Goal: Task Accomplishment & Management: Manage account settings

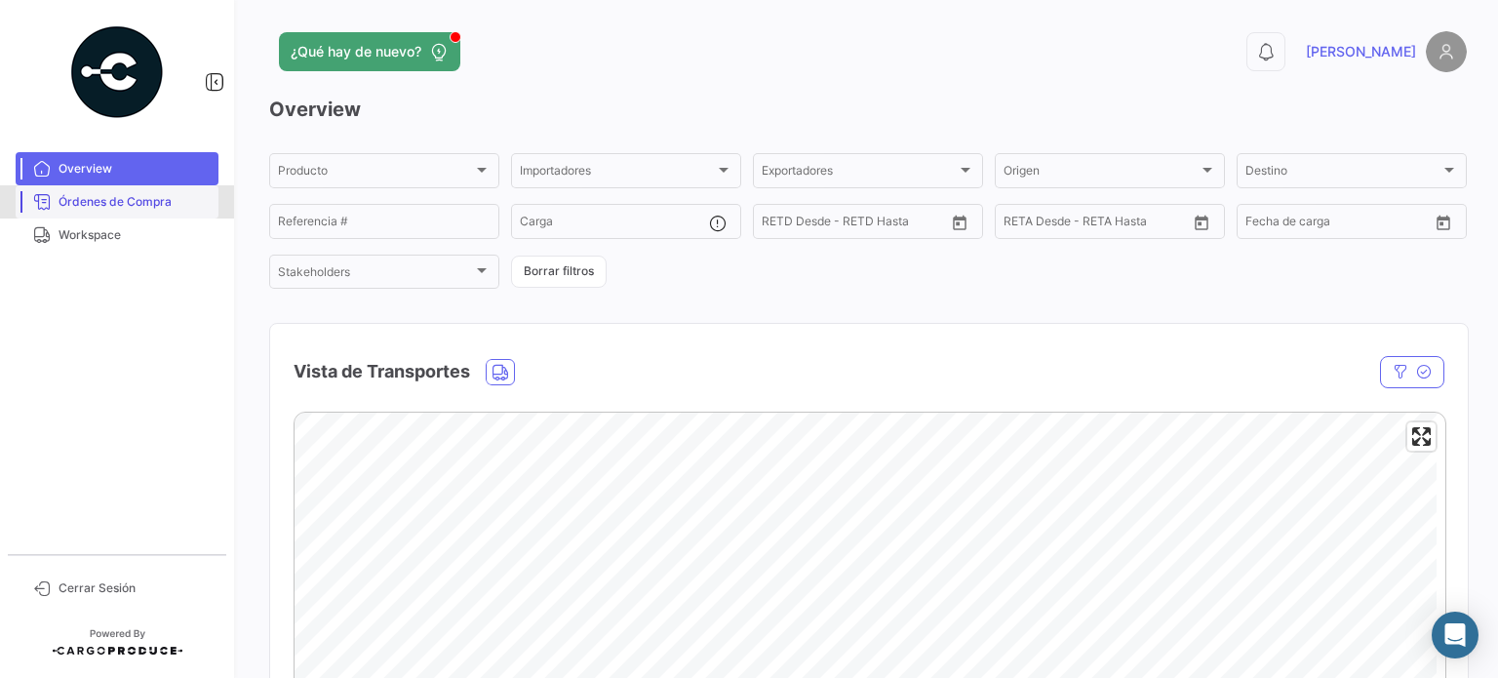
click at [111, 196] on span "Órdenes de Compra" at bounding box center [135, 202] width 152 height 18
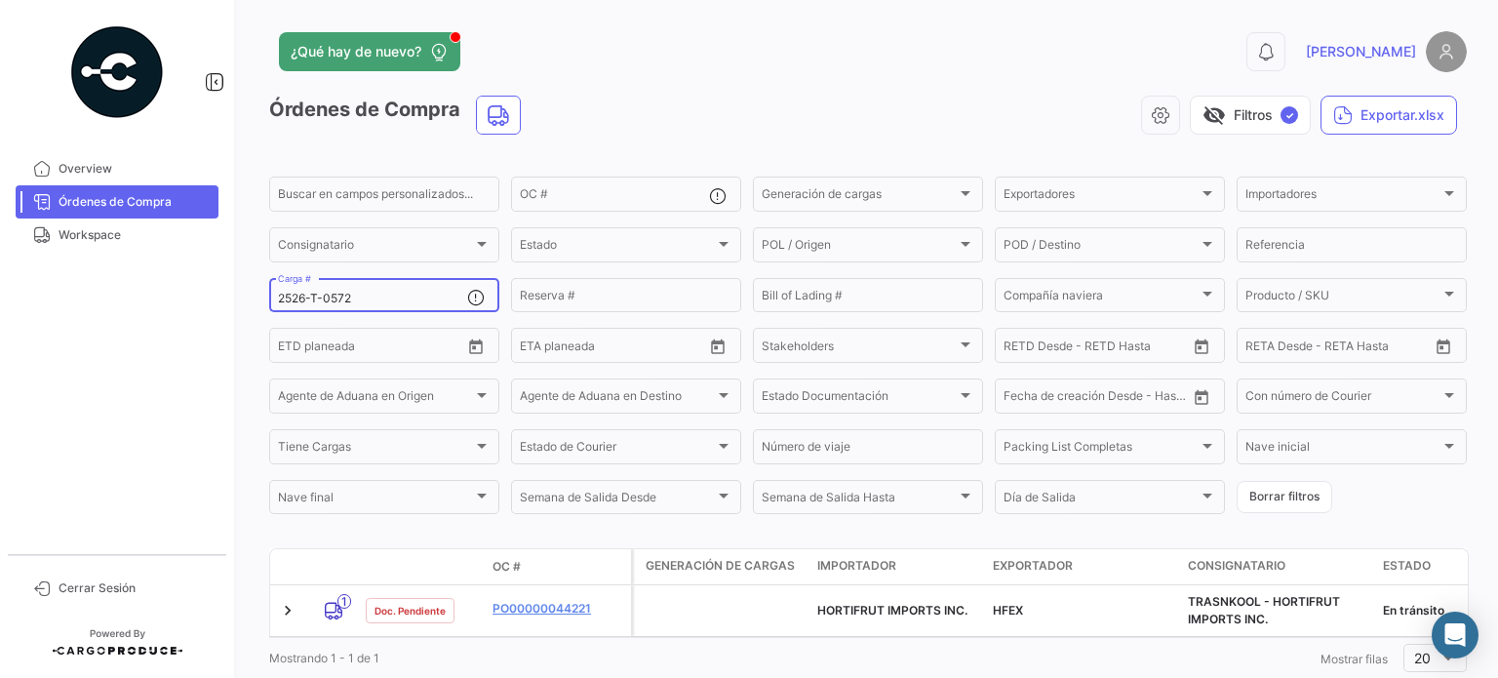
drag, startPoint x: 359, startPoint y: 292, endPoint x: 348, endPoint y: 293, distance: 10.8
click at [348, 293] on div "2526-T-0572 Carga #" at bounding box center [372, 294] width 189 height 38
drag, startPoint x: 354, startPoint y: 298, endPoint x: 247, endPoint y: 298, distance: 107.3
click at [250, 298] on div "¿Qué hay de nuevo? 0 [PERSON_NAME] de Compra visibility_off Filtros ✓ Exportar.…" at bounding box center [868, 339] width 1260 height 678
paste input "REMBT-02799"
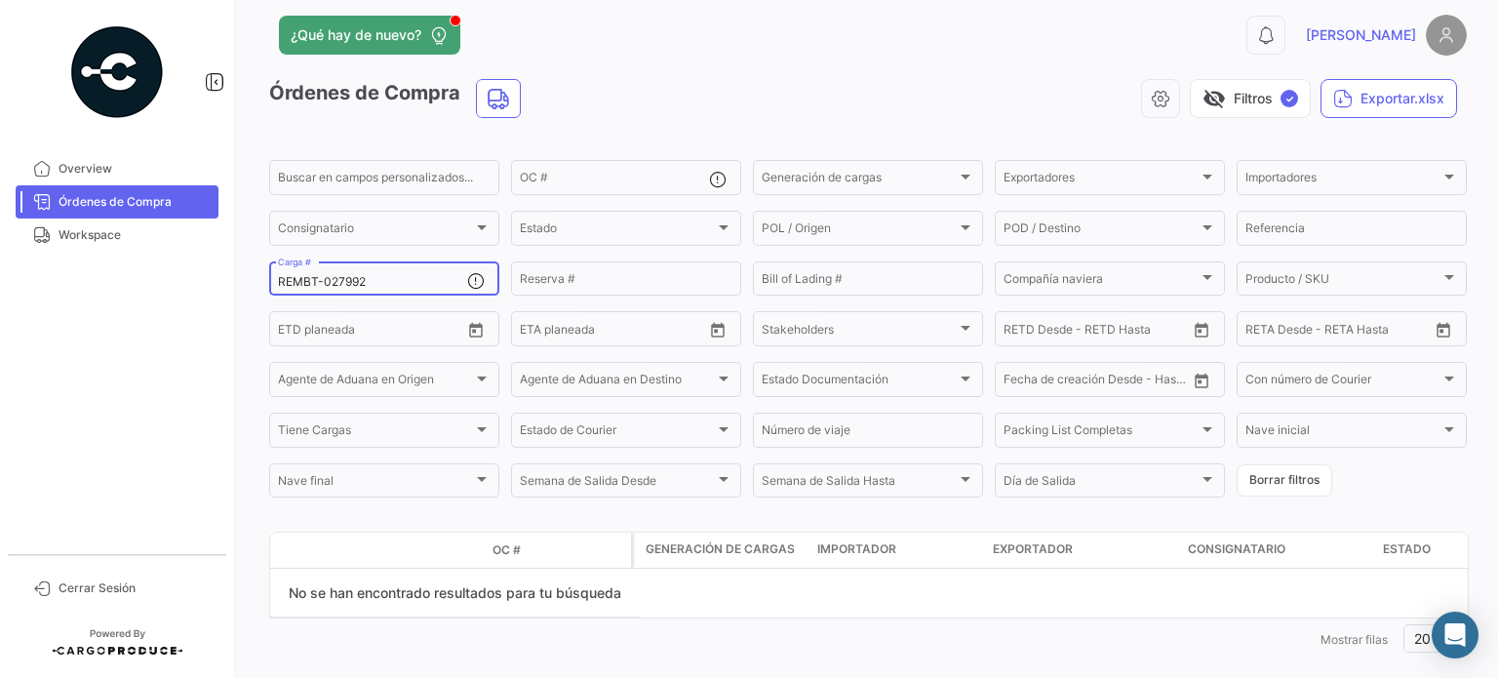
scroll to position [45, 0]
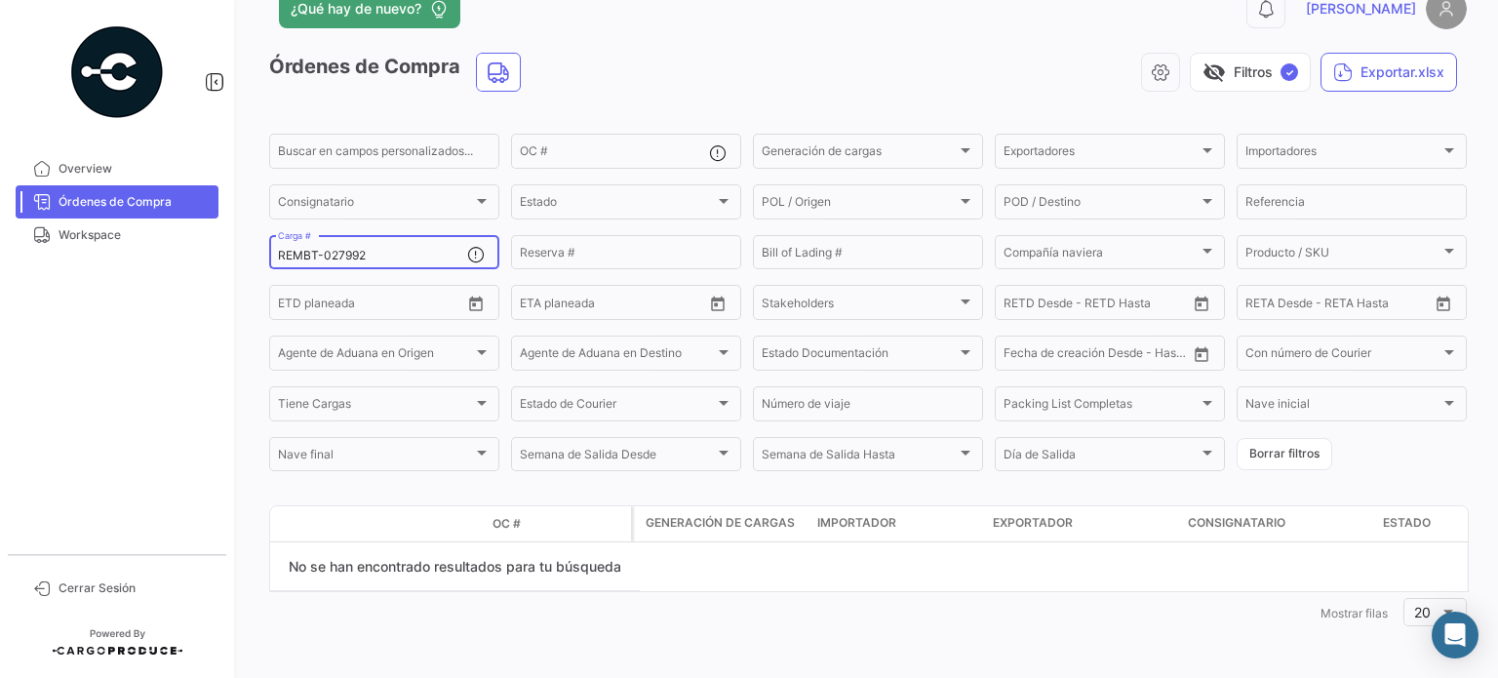
click at [381, 263] on div "REMBT-027992 Carga #" at bounding box center [372, 251] width 189 height 38
drag, startPoint x: 377, startPoint y: 257, endPoint x: 272, endPoint y: 253, distance: 105.4
click at [272, 253] on div "REMBT-027992 Carga #" at bounding box center [384, 251] width 230 height 38
paste input "2526-T-0576"
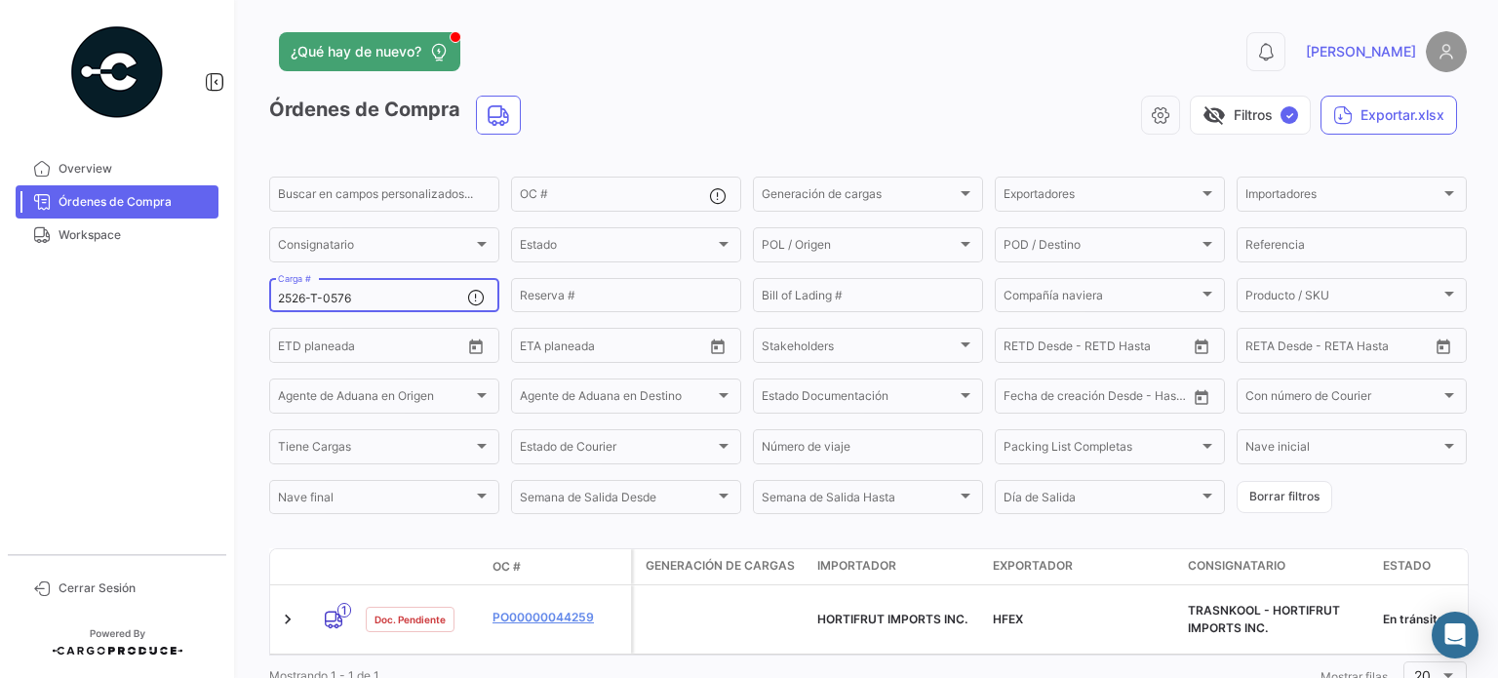
type input "2526-T-0576"
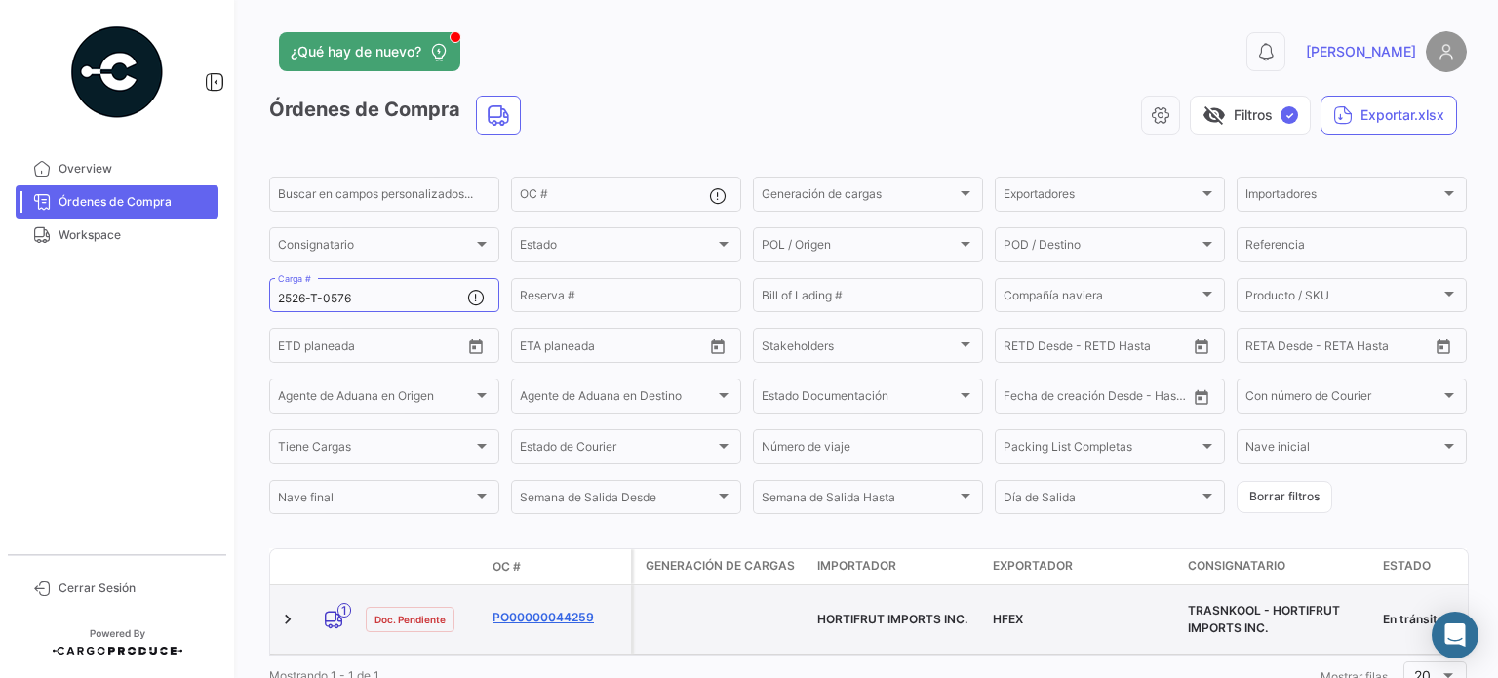
click at [538, 615] on link "PO00000044259" at bounding box center [558, 618] width 131 height 18
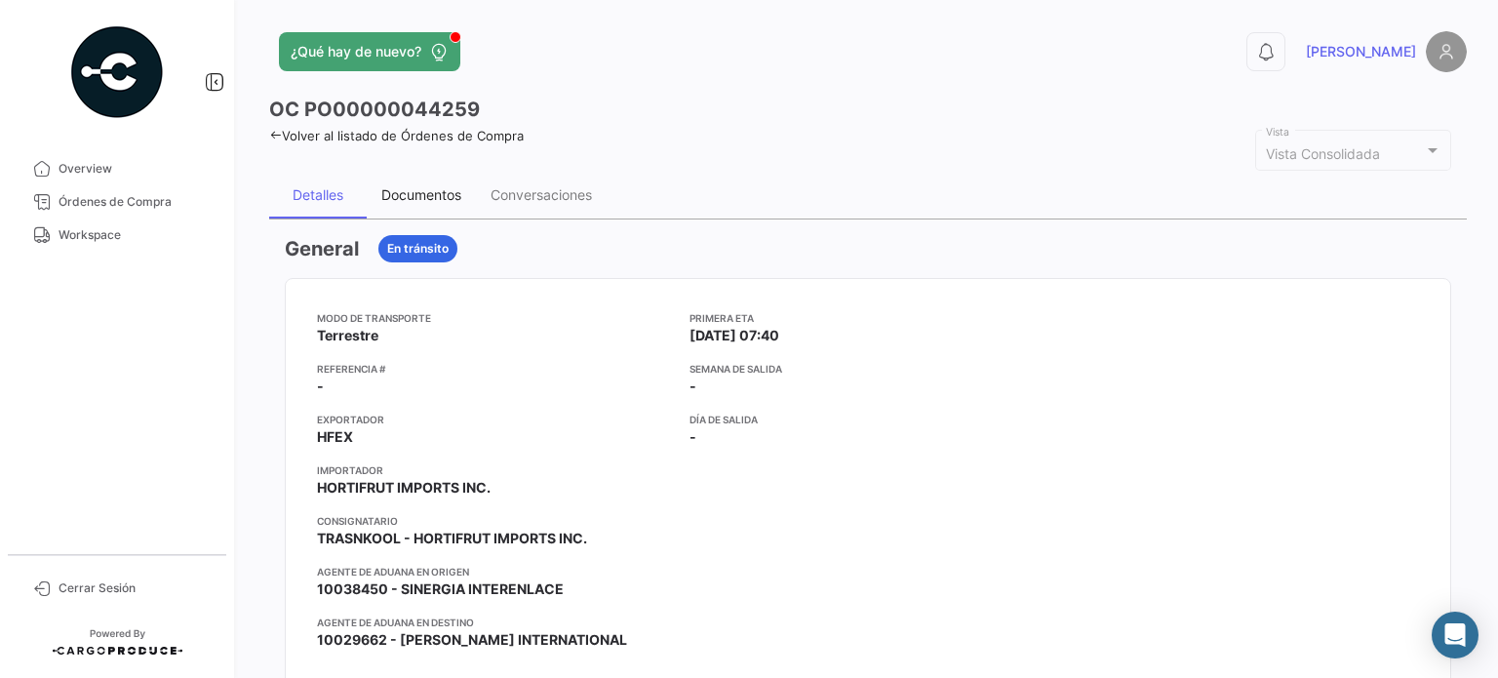
click at [417, 203] on div "Documentos" at bounding box center [421, 195] width 109 height 47
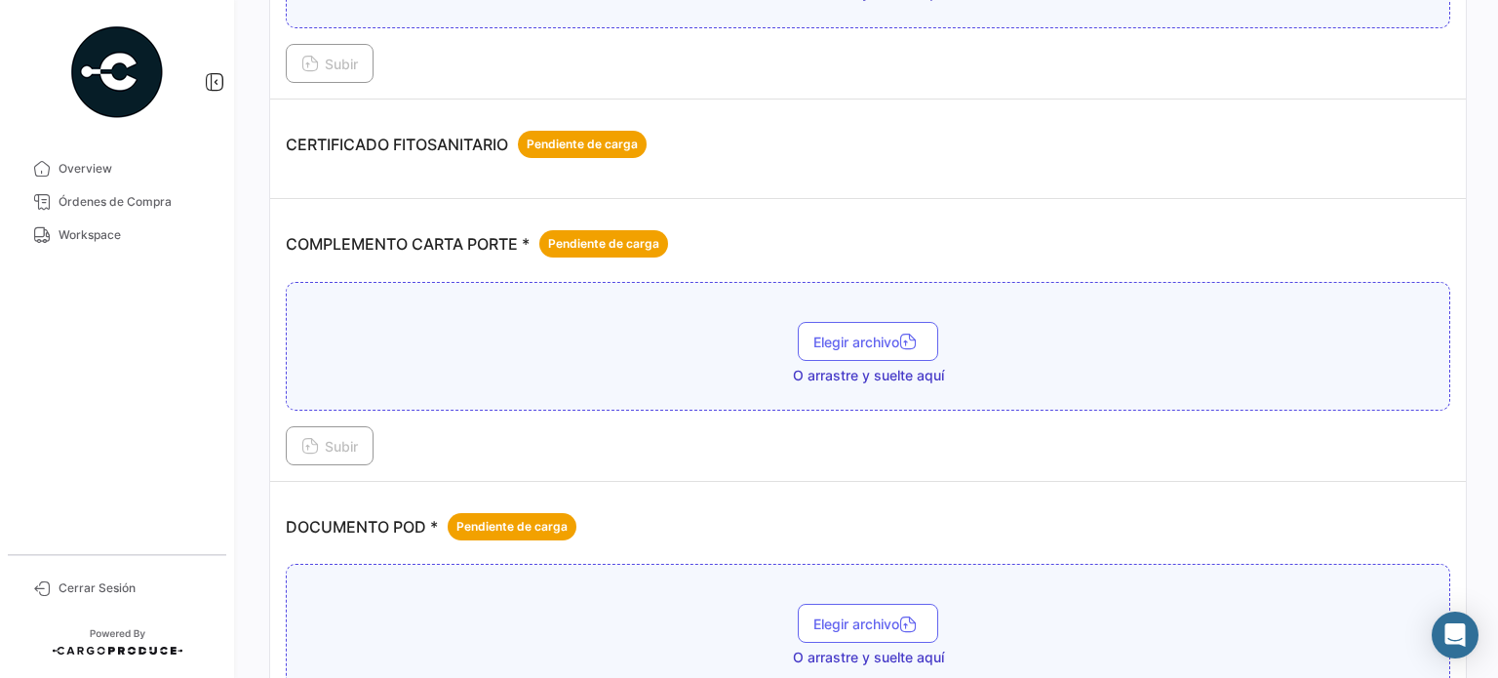
scroll to position [456, 0]
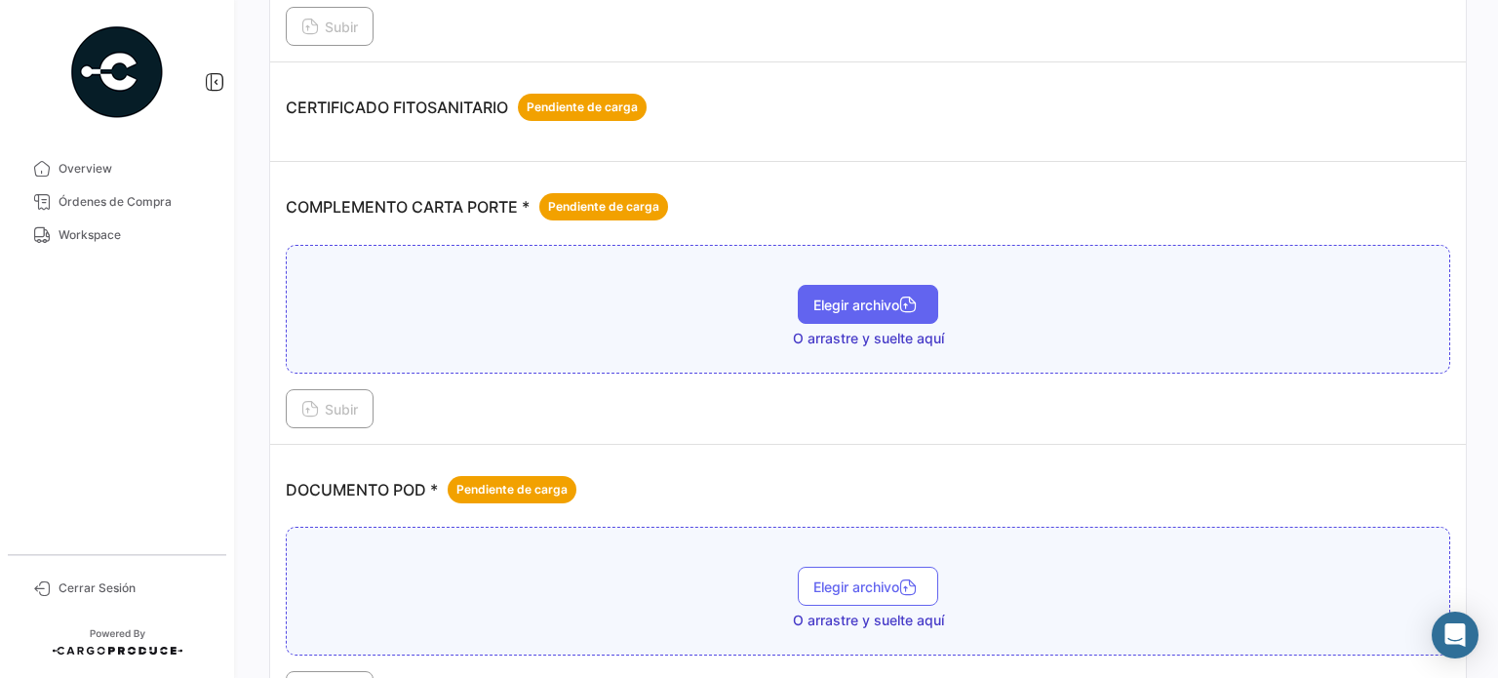
click at [856, 299] on span "Elegir archivo" at bounding box center [867, 305] width 109 height 17
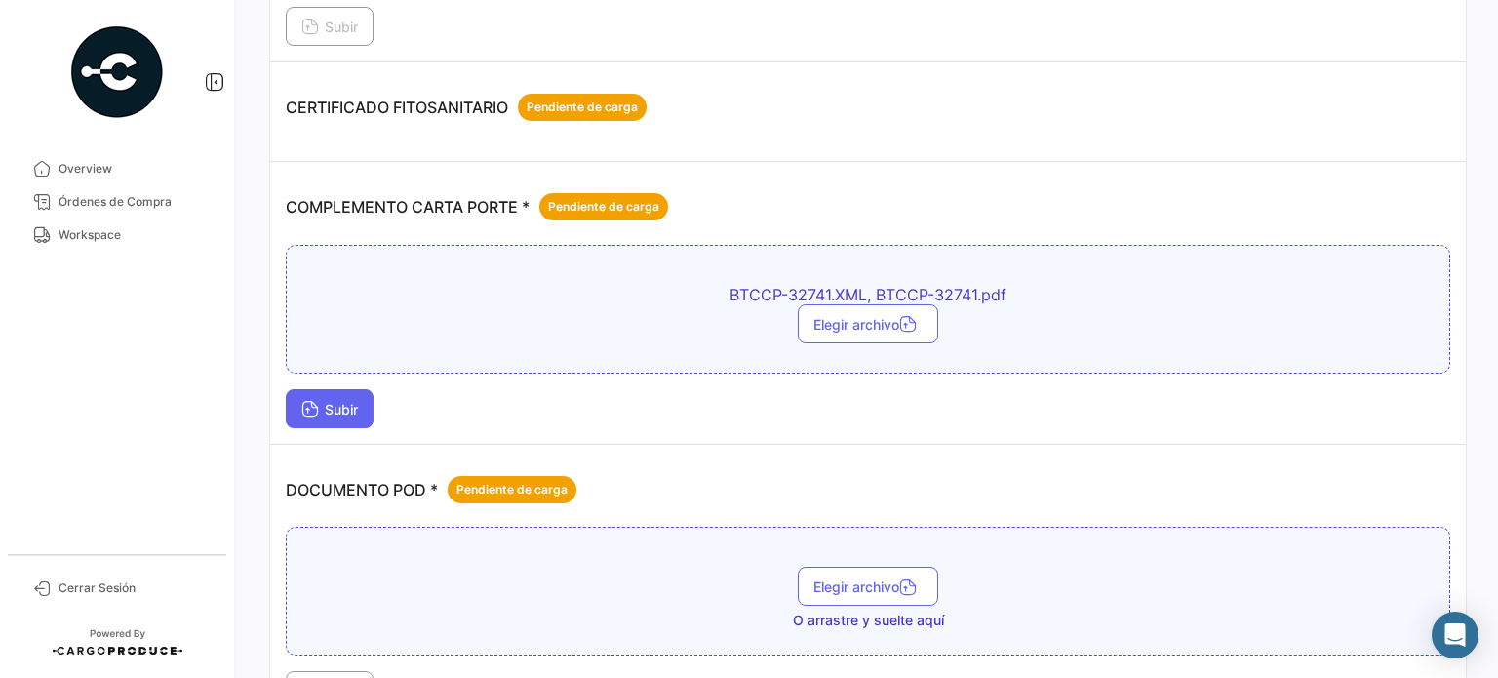
click at [344, 415] on button "Subir" at bounding box center [330, 408] width 88 height 39
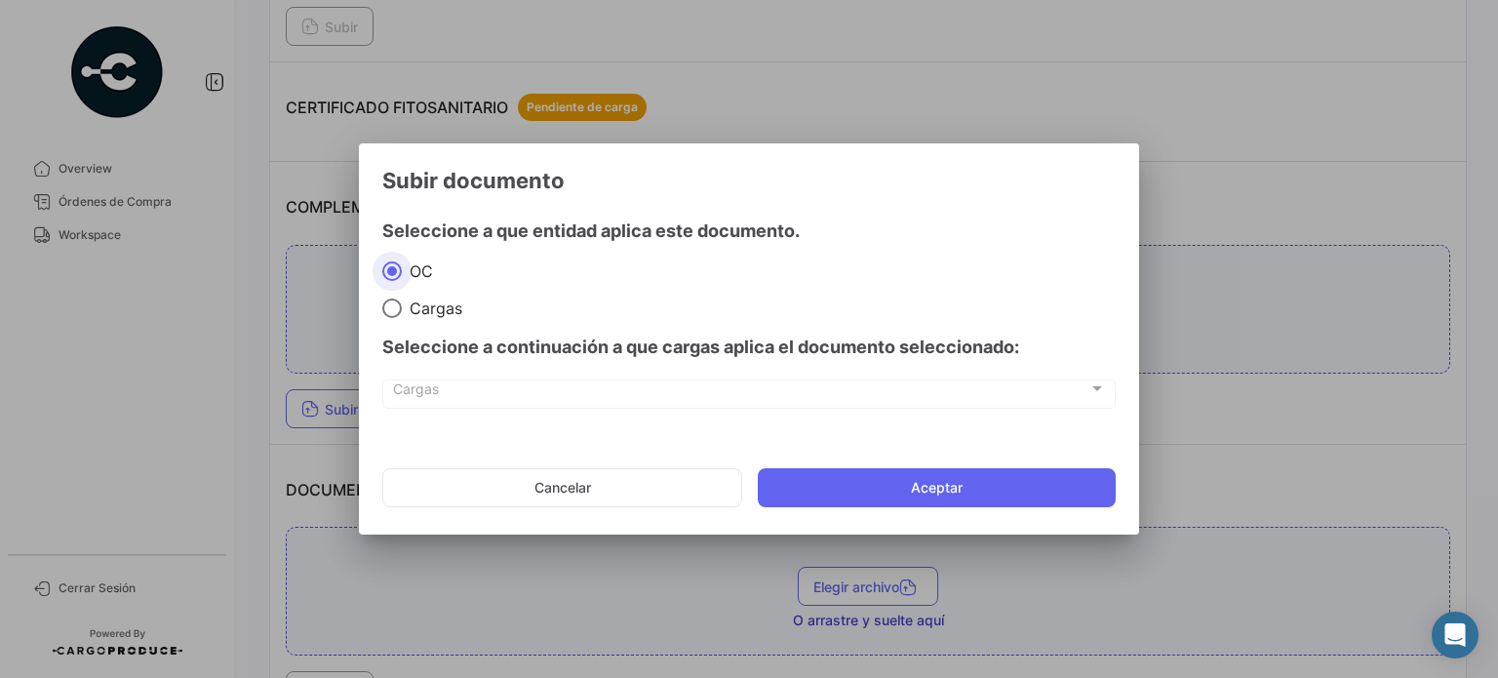
click at [441, 307] on span "Cargas" at bounding box center [432, 308] width 60 height 20
click at [402, 307] on input "Cargas" at bounding box center [392, 308] width 20 height 20
radio input "true"
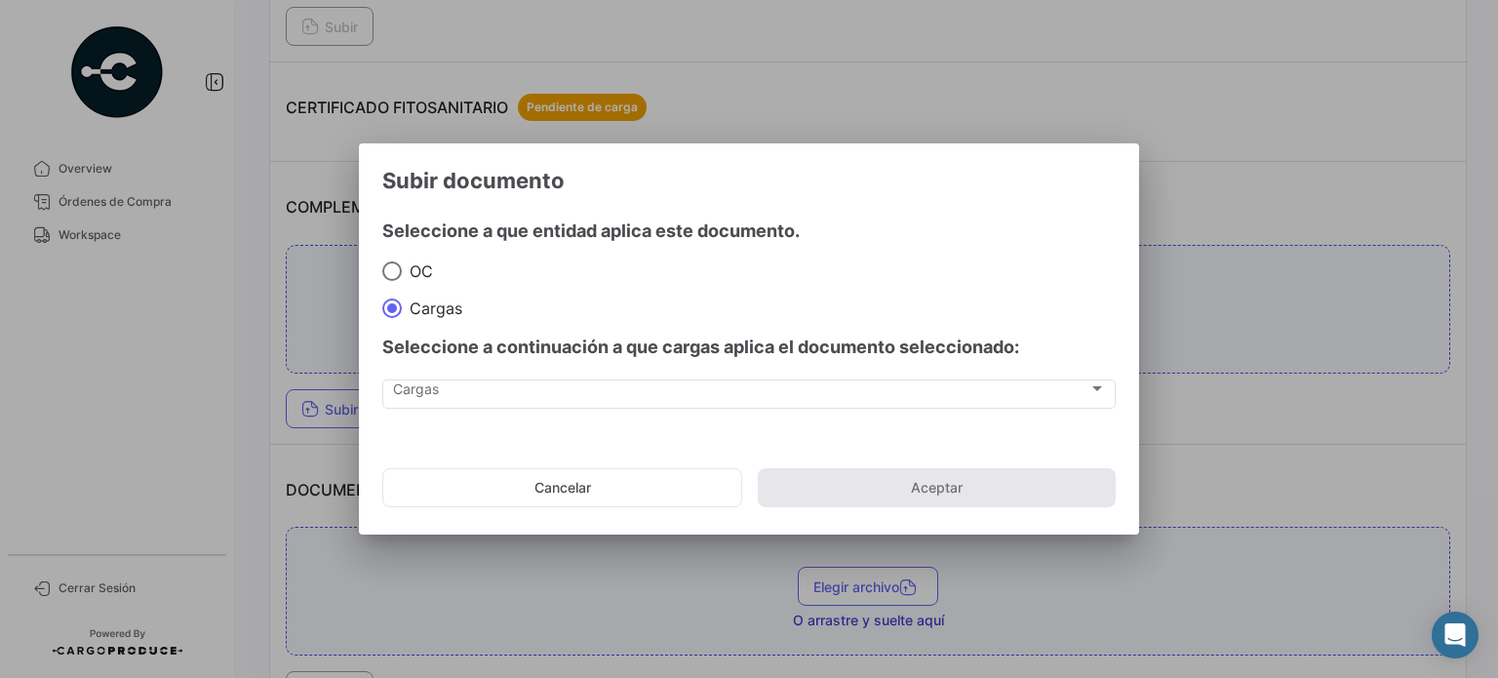
click at [445, 369] on div "Seleccione a continuación a que cargas aplica el documento seleccionado:" at bounding box center [748, 347] width 733 height 59
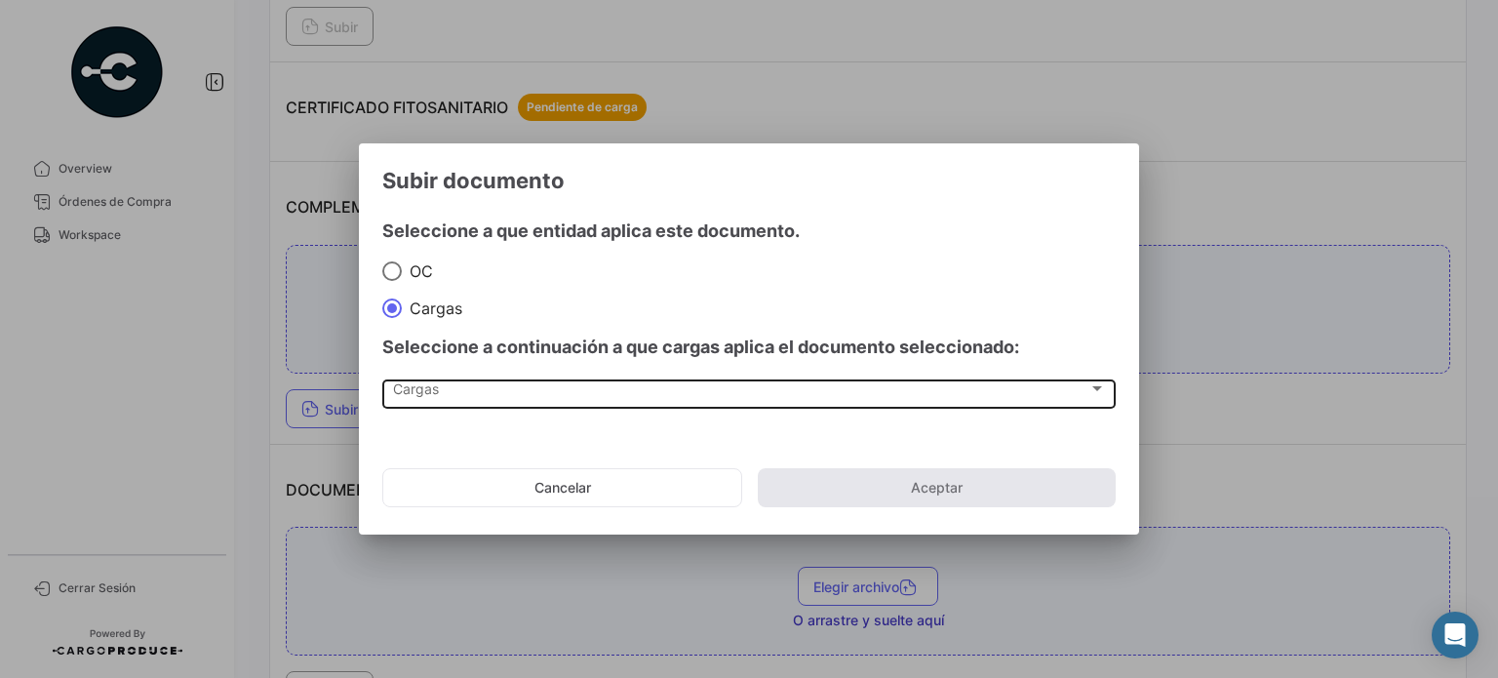
click at [445, 377] on div "Cargas Cargas" at bounding box center [749, 392] width 713 height 33
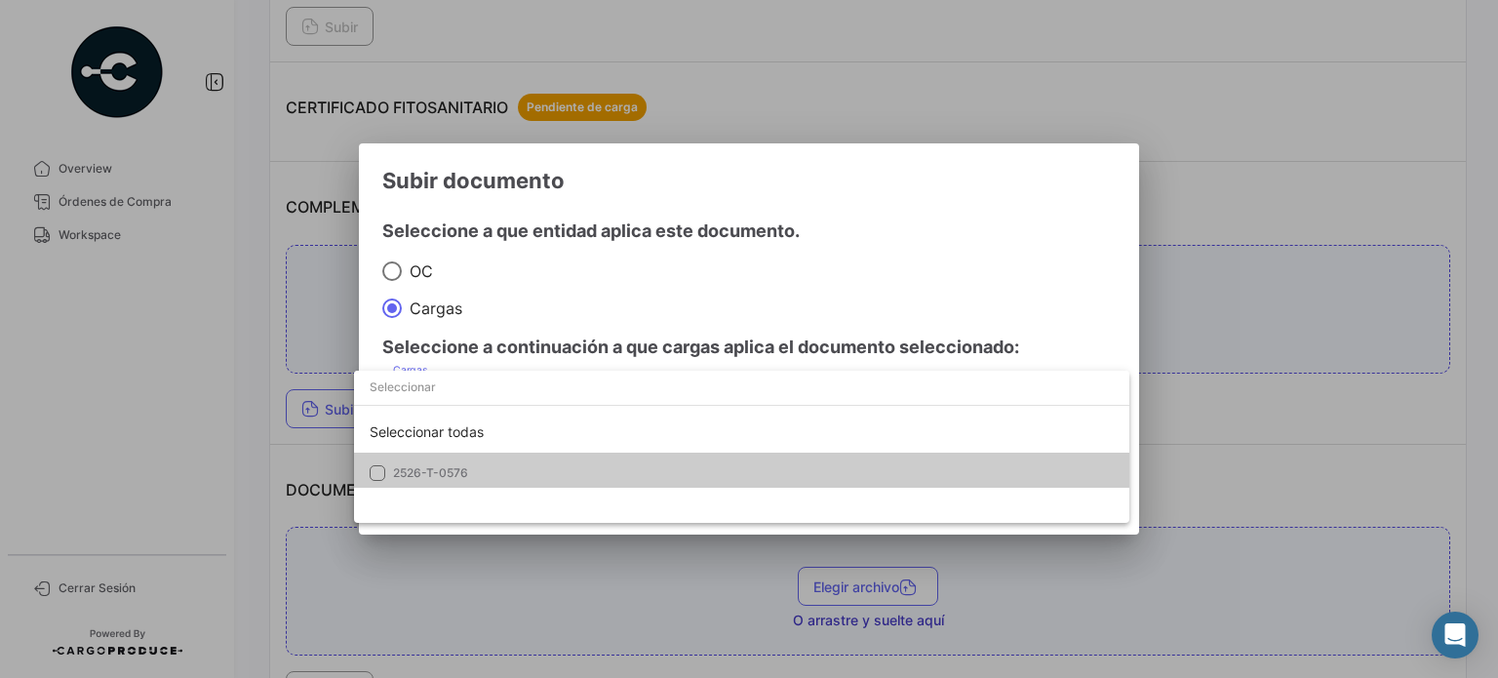
click at [456, 464] on span "2526-T-0576" at bounding box center [529, 473] width 273 height 18
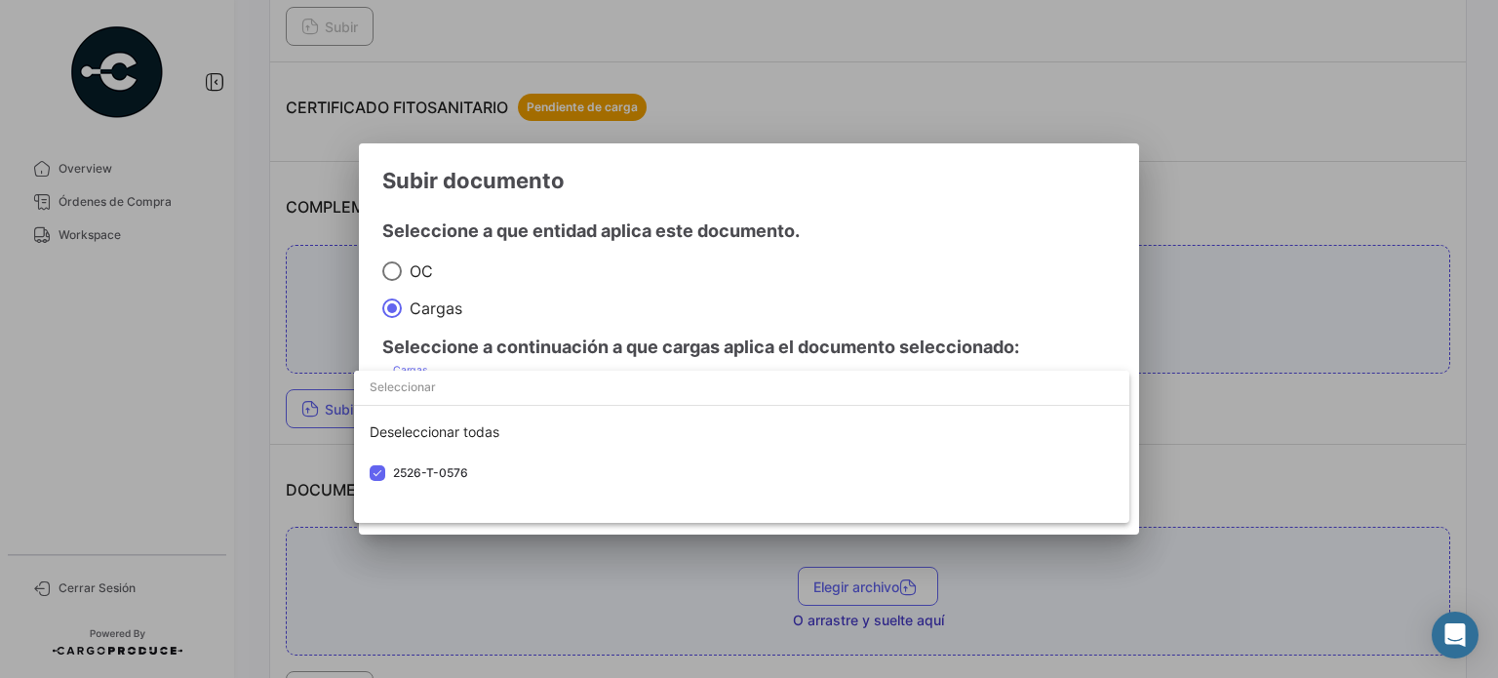
click at [573, 324] on div at bounding box center [749, 339] width 1498 height 678
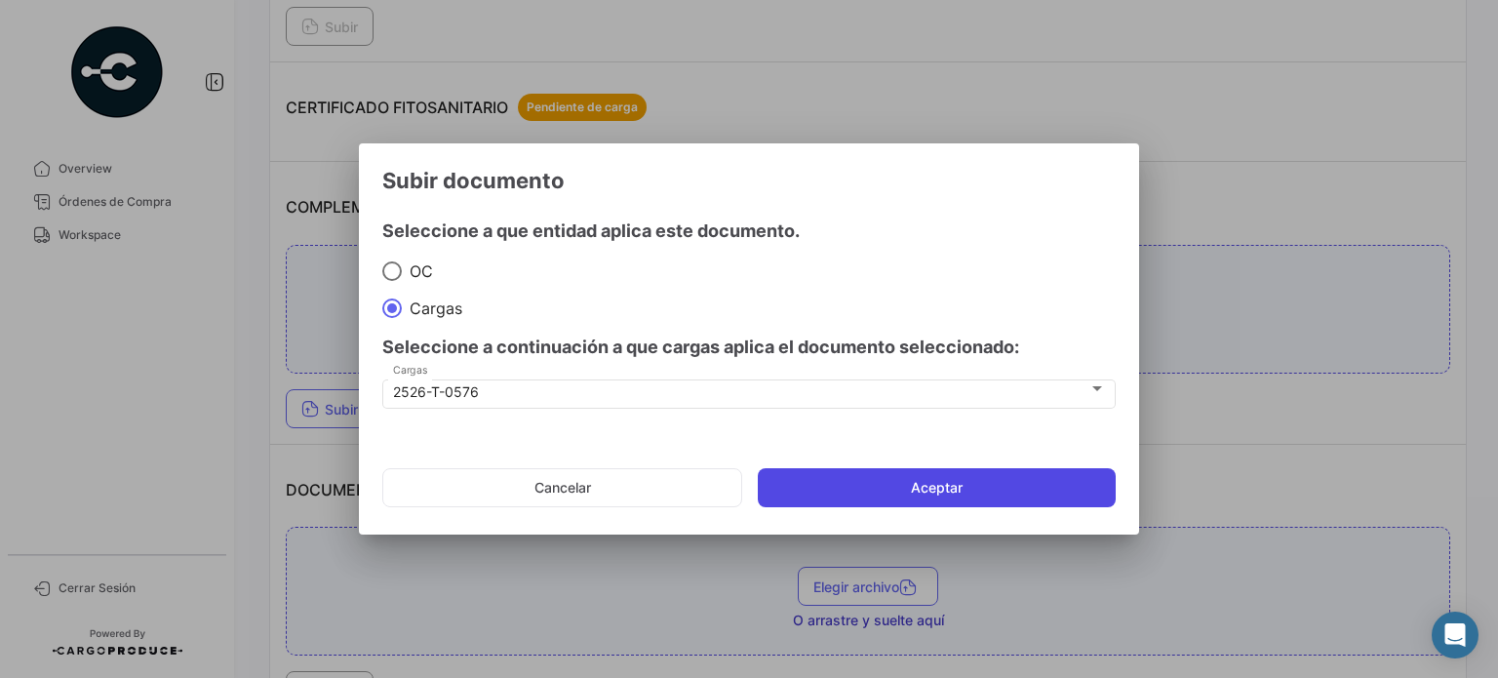
click at [883, 481] on button "Aceptar" at bounding box center [937, 487] width 358 height 39
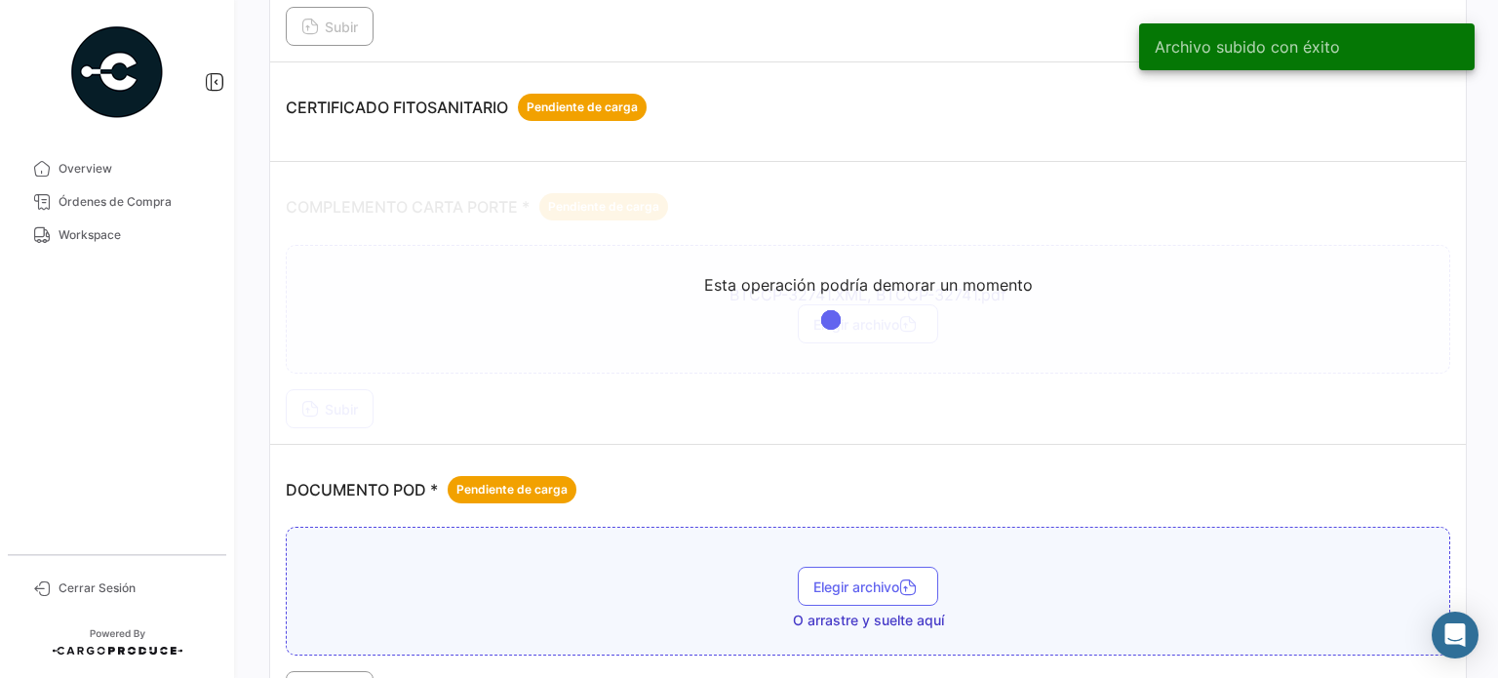
click at [765, 196] on app-loading-simple-component "Esta operación podría demorar un momento" at bounding box center [868, 303] width 1196 height 282
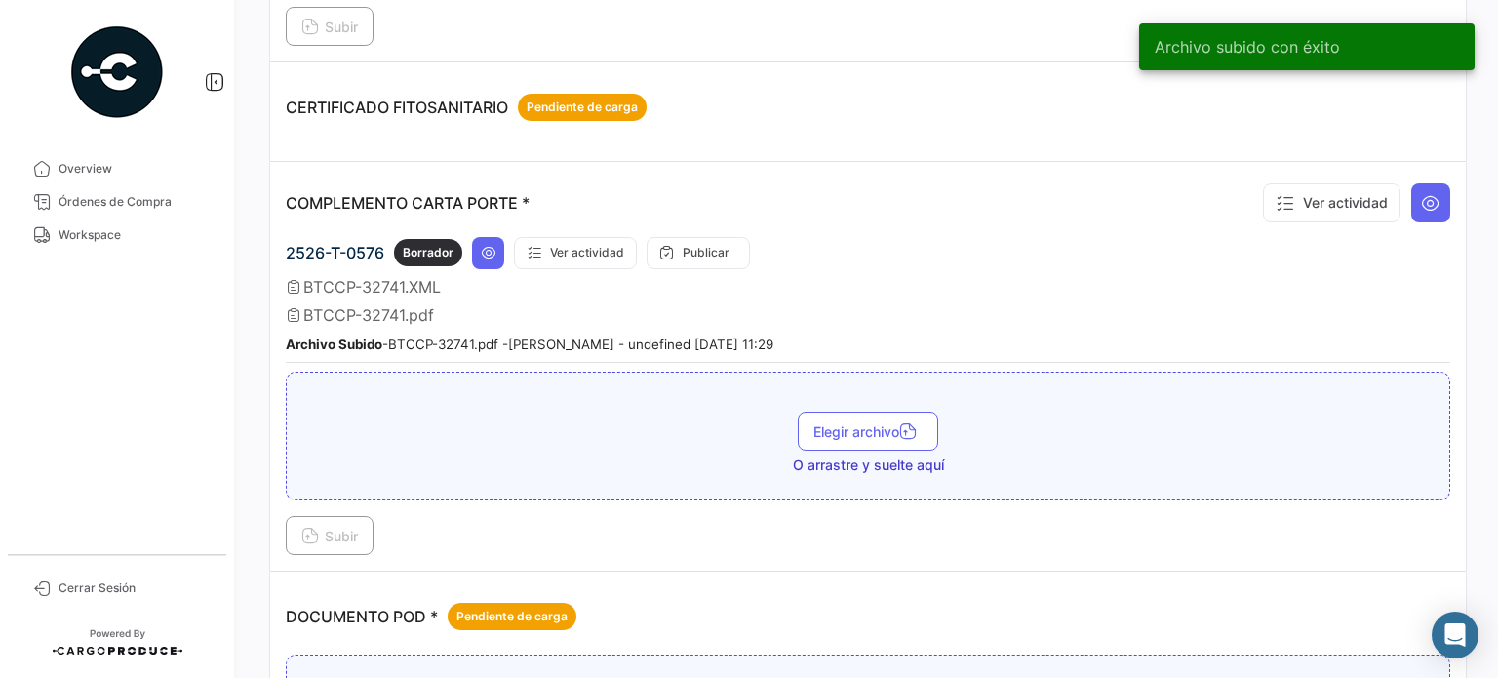
click at [890, 103] on div "CERTIFICADO FITOSANITARIO Pendiente de carga" at bounding box center [868, 107] width 1165 height 59
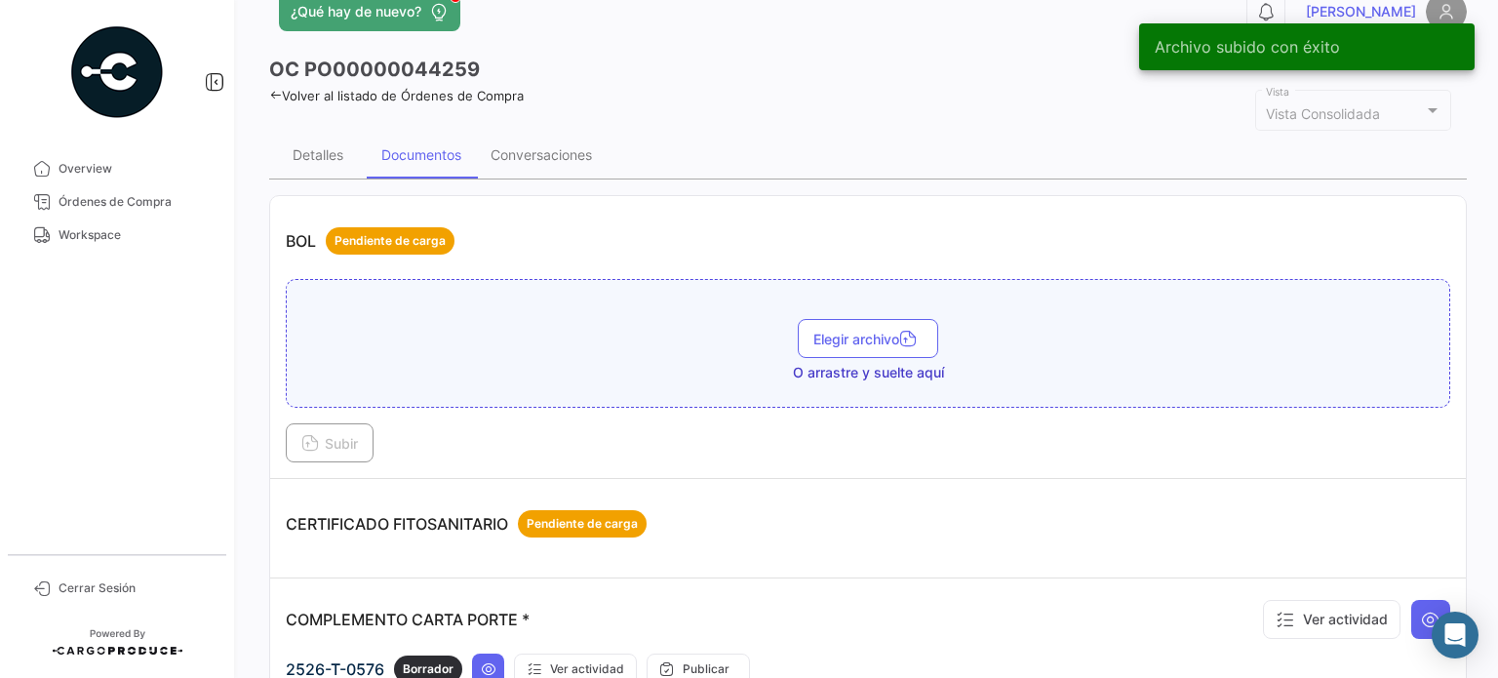
scroll to position [0, 0]
